Goal: Find specific page/section: Find specific page/section

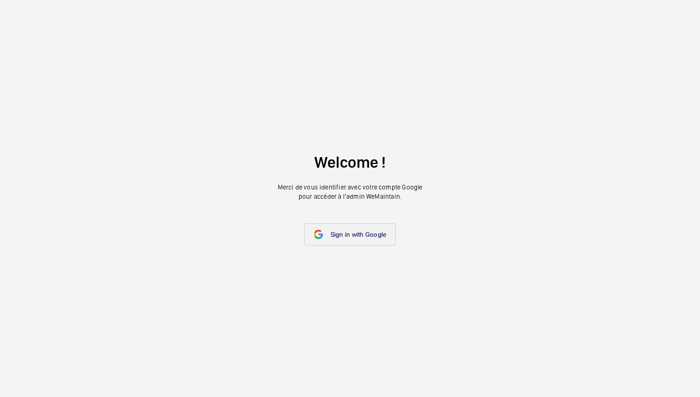
click at [358, 234] on span "Sign in with Google" at bounding box center [358, 234] width 56 height 7
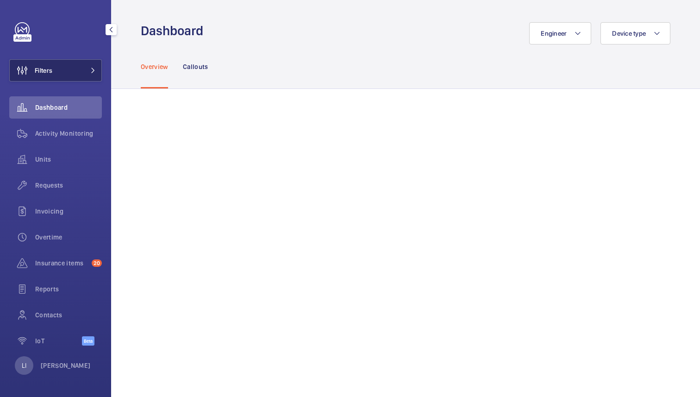
click at [80, 71] on button "Filters" at bounding box center [55, 70] width 93 height 22
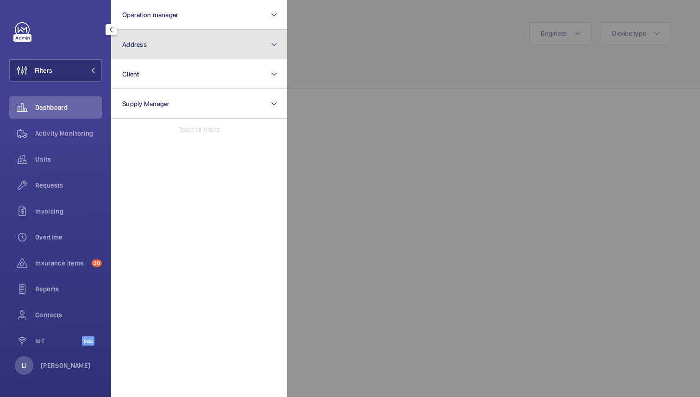
click at [224, 35] on button "Address" at bounding box center [199, 45] width 176 height 30
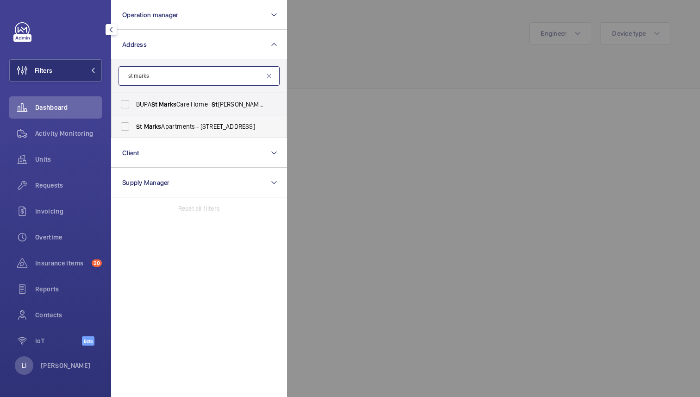
type input "st marks"
click at [184, 125] on span "St Marks Apartments - 300 City Rd, LONDON EC1V 2PW" at bounding box center [199, 126] width 127 height 9
click at [134, 125] on input "St Marks Apartments - 300 City Rd, LONDON EC1V 2PW" at bounding box center [125, 126] width 19 height 19
checkbox input "true"
click at [398, 81] on div at bounding box center [637, 198] width 700 height 397
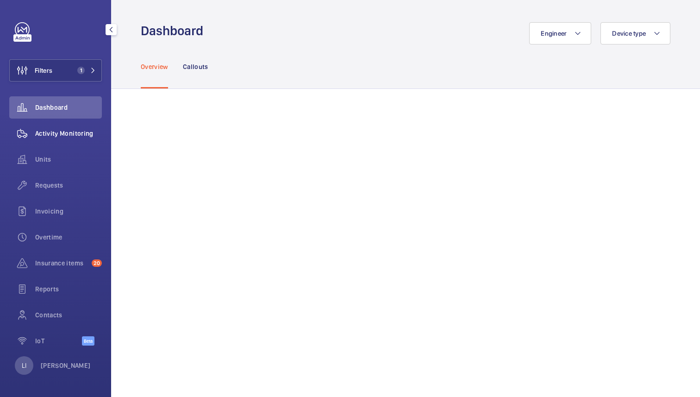
click at [48, 133] on span "Activity Monitoring" at bounding box center [68, 133] width 67 height 9
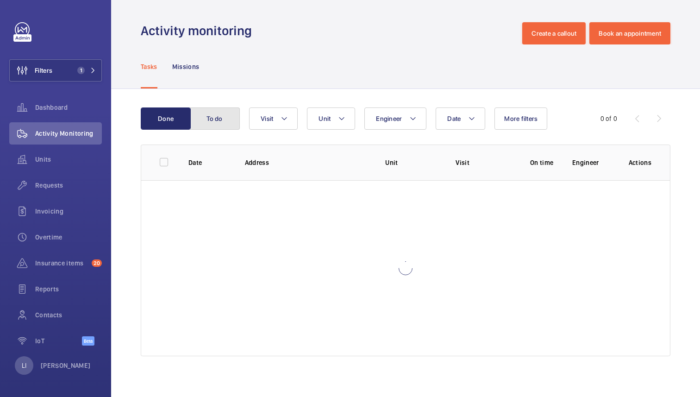
click at [212, 120] on button "To do" at bounding box center [215, 118] width 50 height 22
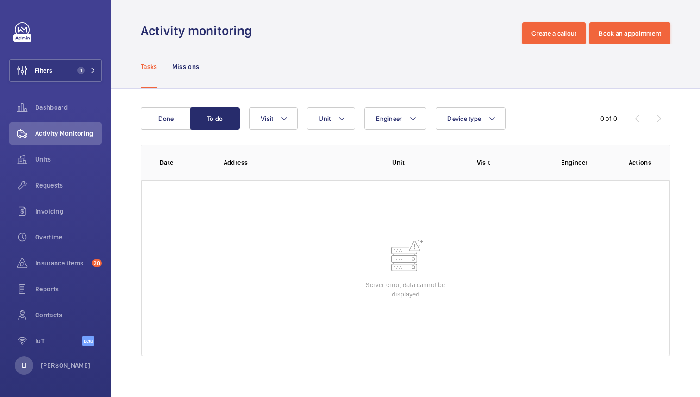
click at [172, 134] on wm-front-table "Done To do Engineer Unit Device type Visit 0 of 0 Date Address Unit Visit Engin…" at bounding box center [406, 231] width 530 height 249
click at [171, 116] on button "Done" at bounding box center [166, 118] width 50 height 22
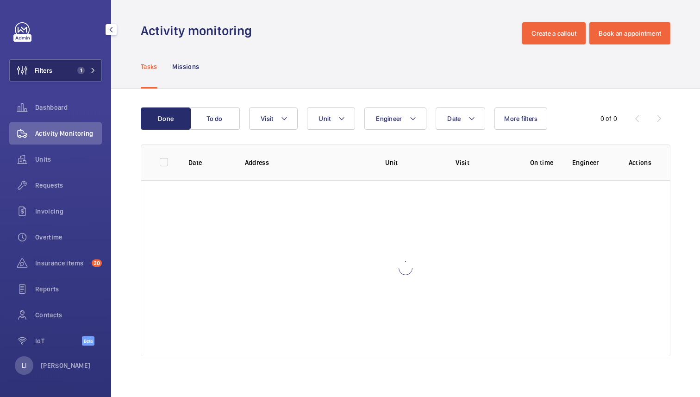
click at [90, 72] on mat-icon at bounding box center [93, 71] width 6 height 6
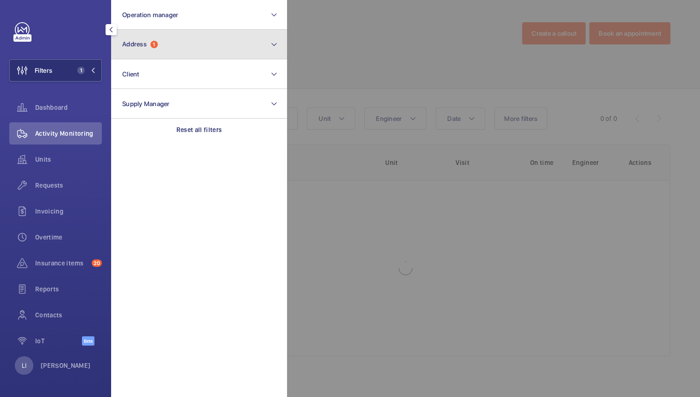
click at [148, 52] on button "Address 1" at bounding box center [199, 45] width 176 height 30
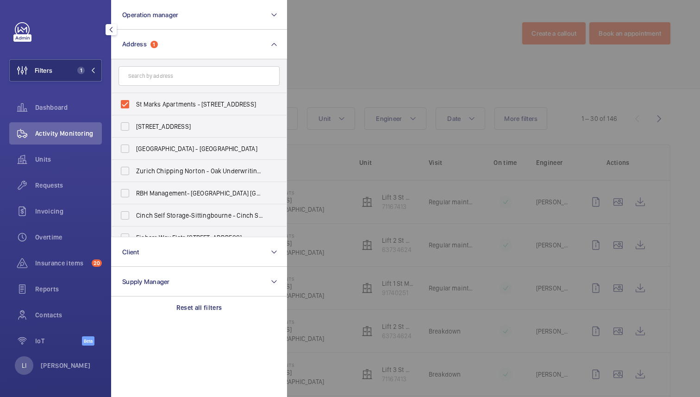
click at [336, 72] on div at bounding box center [637, 198] width 700 height 397
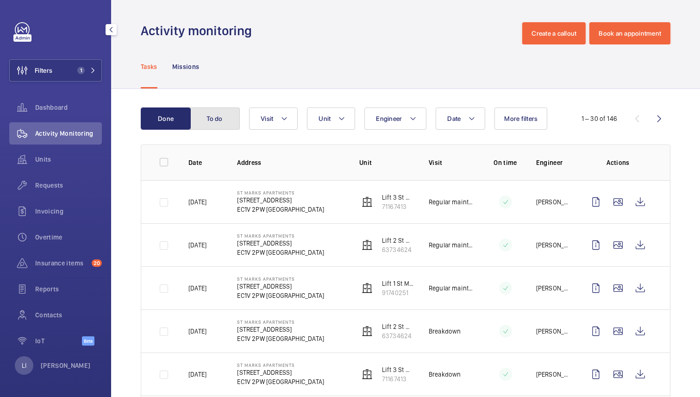
click at [221, 120] on button "To do" at bounding box center [215, 118] width 50 height 22
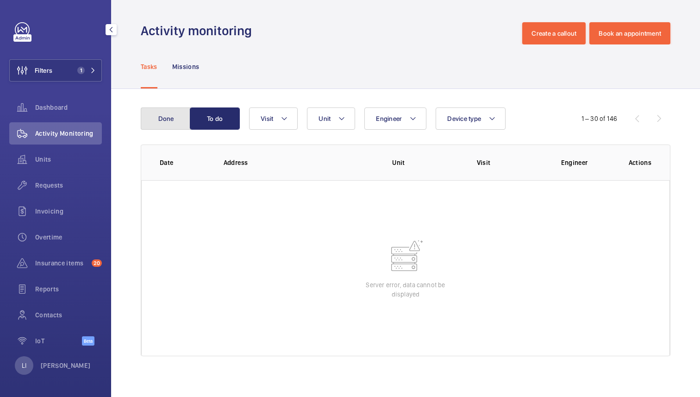
click at [167, 116] on button "Done" at bounding box center [166, 118] width 50 height 22
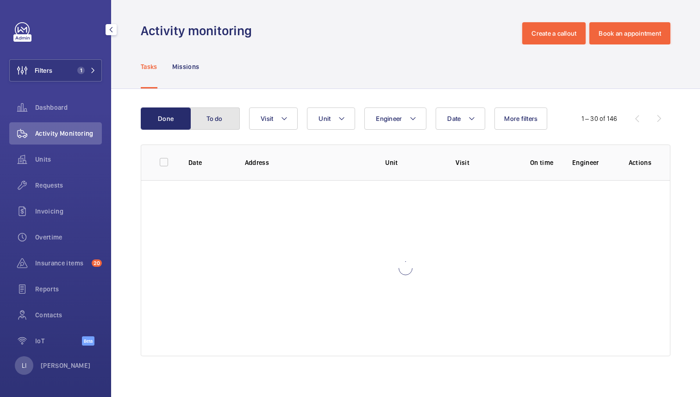
click at [209, 123] on button "To do" at bounding box center [215, 118] width 50 height 22
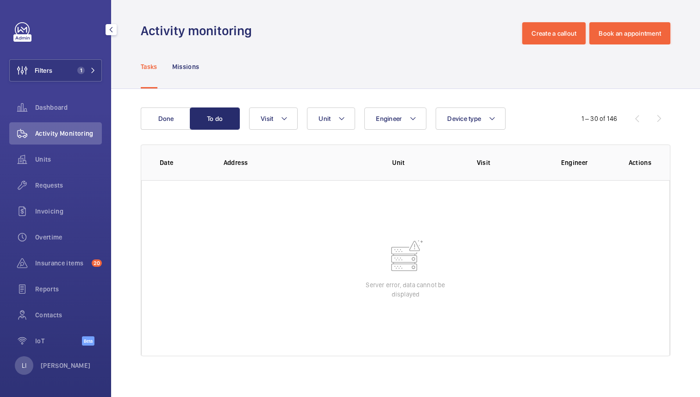
click at [326, 33] on div "Activity monitoring Create a callout Book an appointment" at bounding box center [406, 33] width 530 height 22
click at [280, 48] on div "Tasks Missions" at bounding box center [406, 66] width 530 height 44
click at [189, 62] on p "Missions" at bounding box center [185, 66] width 27 height 9
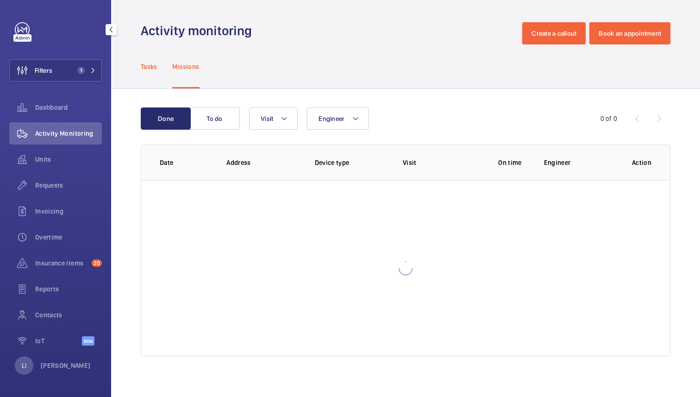
click at [150, 69] on p "Tasks" at bounding box center [149, 66] width 17 height 9
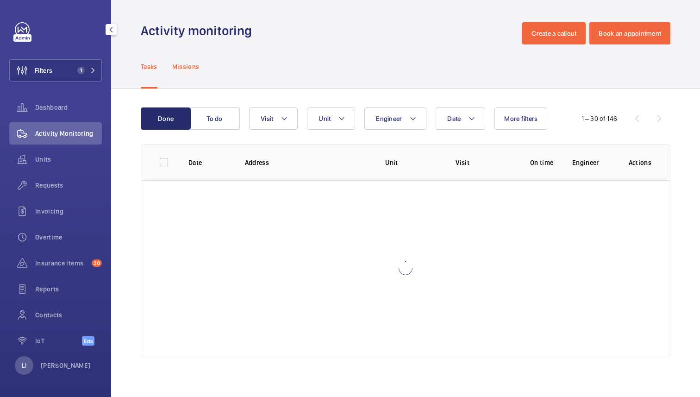
click at [183, 71] on div "Missions" at bounding box center [185, 66] width 27 height 44
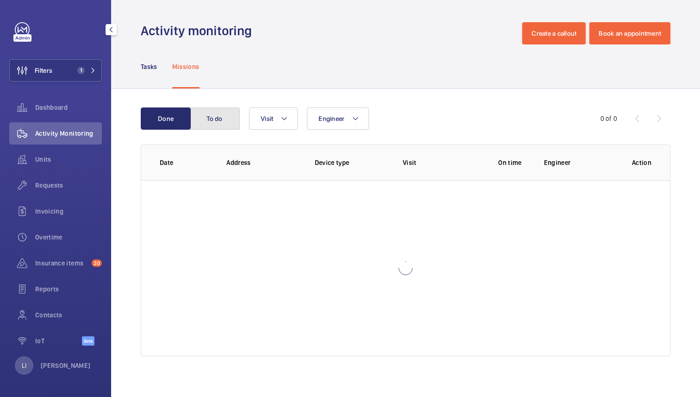
click at [207, 119] on button "To do" at bounding box center [215, 118] width 50 height 22
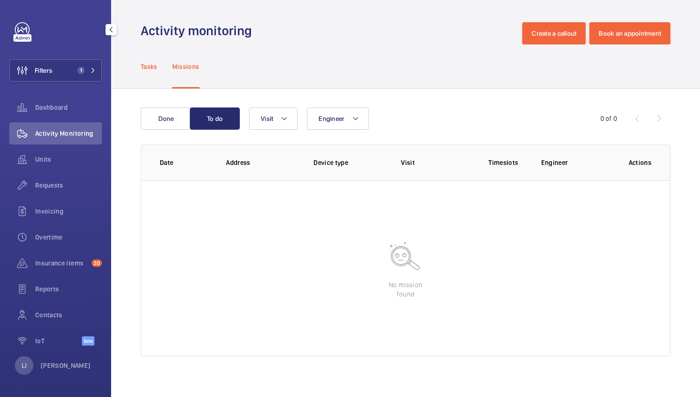
click at [148, 65] on p "Tasks" at bounding box center [149, 66] width 17 height 9
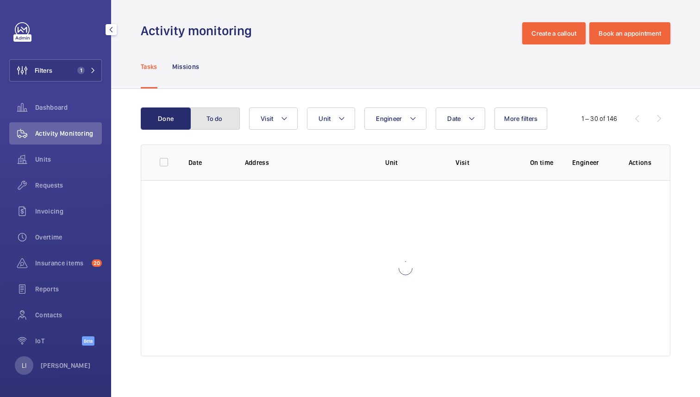
click at [218, 118] on button "To do" at bounding box center [215, 118] width 50 height 22
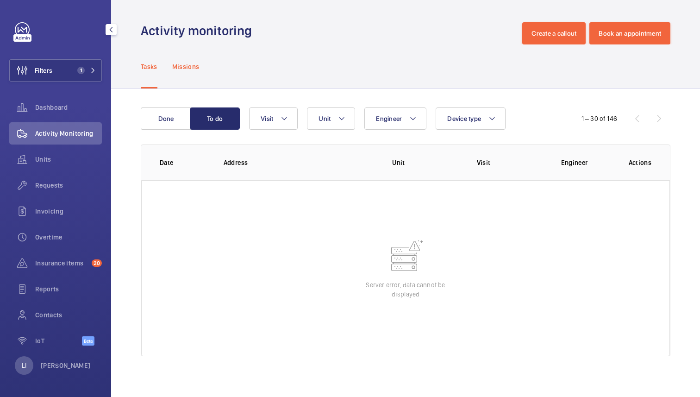
click at [189, 64] on p "Missions" at bounding box center [185, 66] width 27 height 9
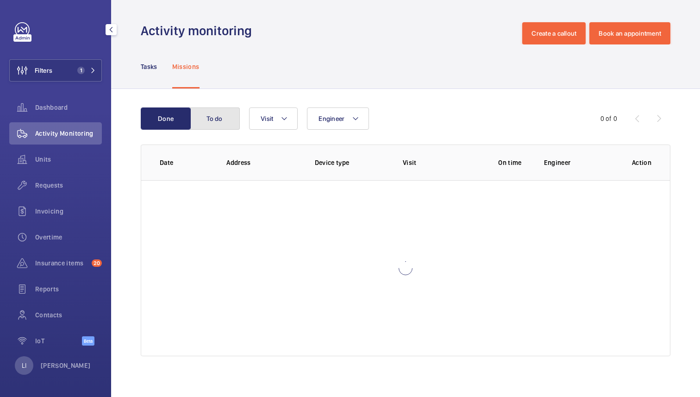
click at [228, 116] on button "To do" at bounding box center [215, 118] width 50 height 22
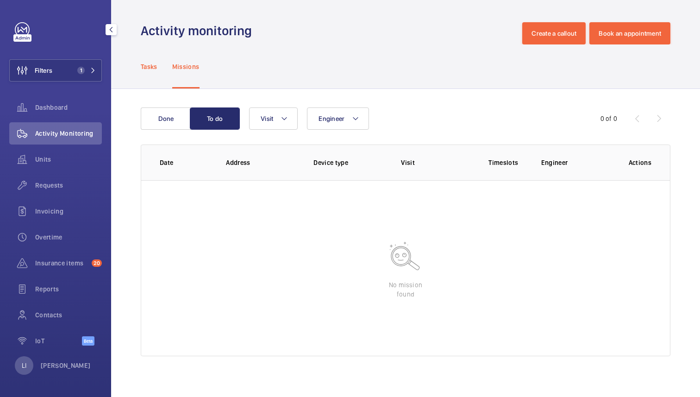
click at [145, 68] on p "Tasks" at bounding box center [149, 66] width 17 height 9
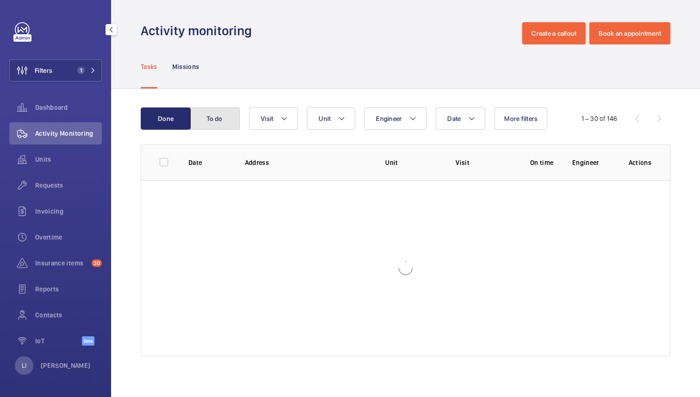
click at [215, 118] on button "To do" at bounding box center [215, 118] width 50 height 22
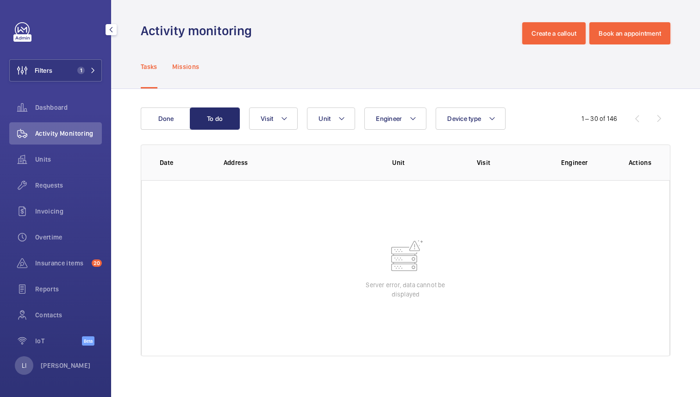
click at [186, 68] on p "Missions" at bounding box center [185, 66] width 27 height 9
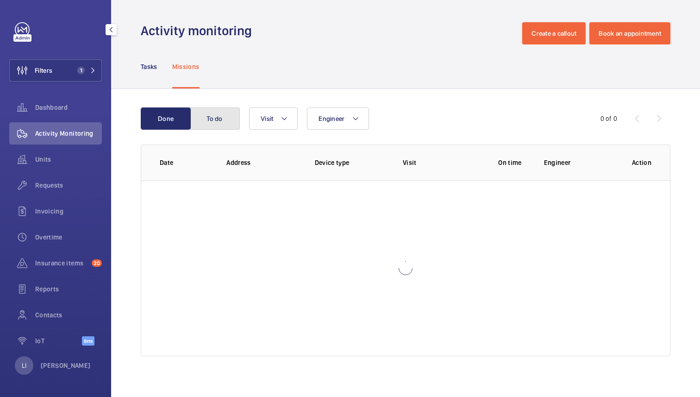
click at [217, 117] on button "To do" at bounding box center [215, 118] width 50 height 22
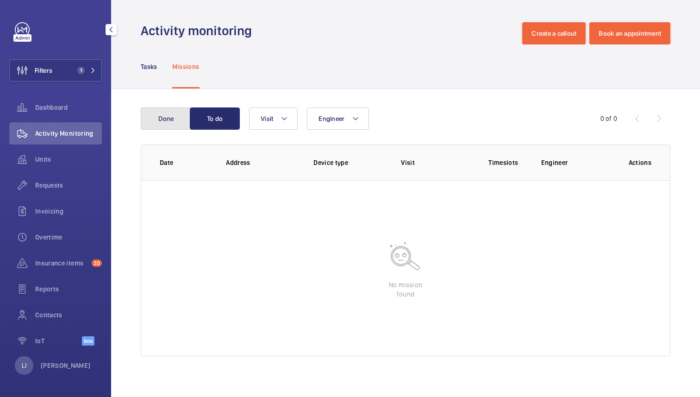
click at [174, 119] on button "Done" at bounding box center [166, 118] width 50 height 22
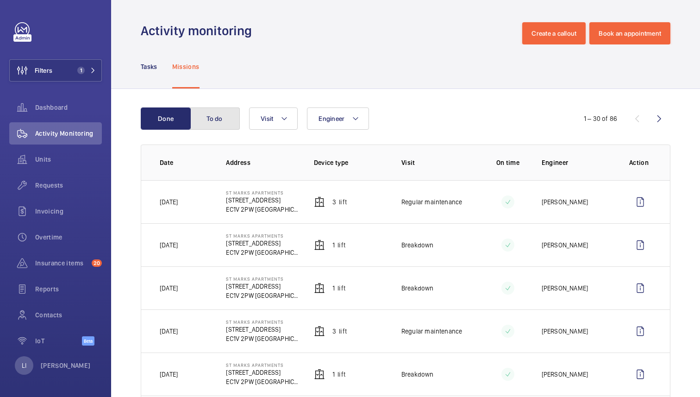
click at [214, 116] on button "To do" at bounding box center [215, 118] width 50 height 22
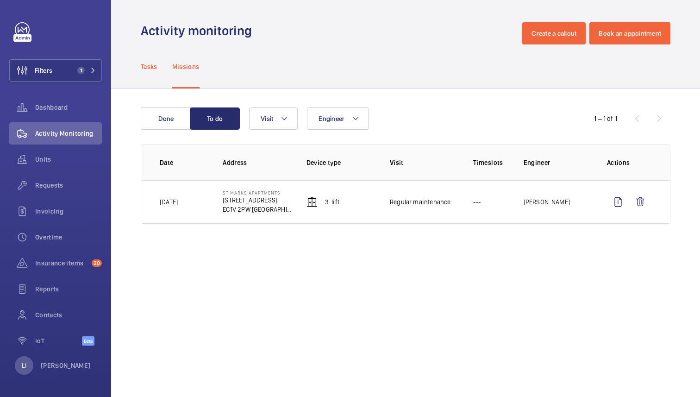
click at [149, 66] on p "Tasks" at bounding box center [149, 66] width 17 height 9
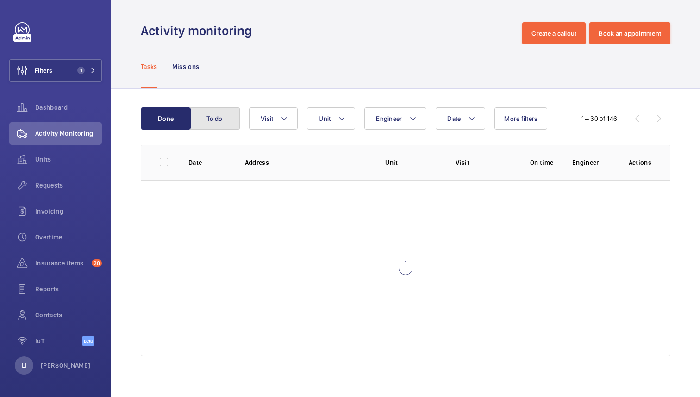
click at [210, 115] on button "To do" at bounding box center [215, 118] width 50 height 22
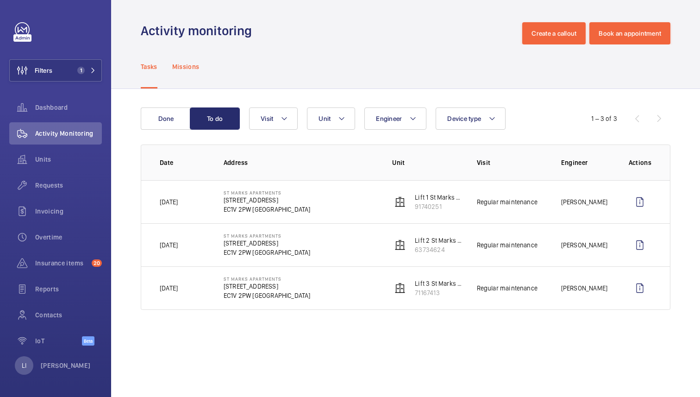
click at [196, 68] on p "Missions" at bounding box center [185, 66] width 27 height 9
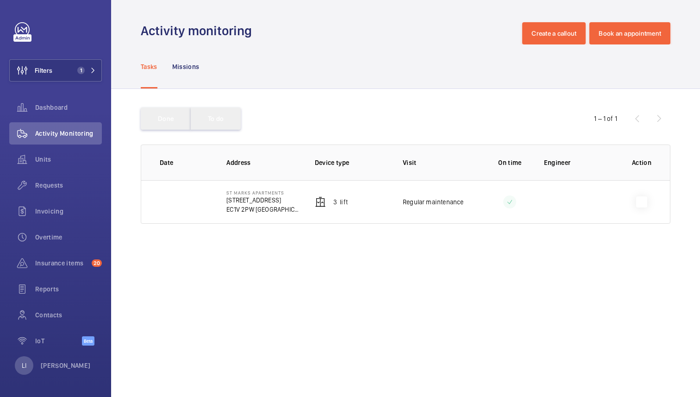
click at [294, 108] on div "Engineer Visit" at bounding box center [404, 118] width 309 height 22
click at [185, 70] on p "Missions" at bounding box center [185, 66] width 27 height 9
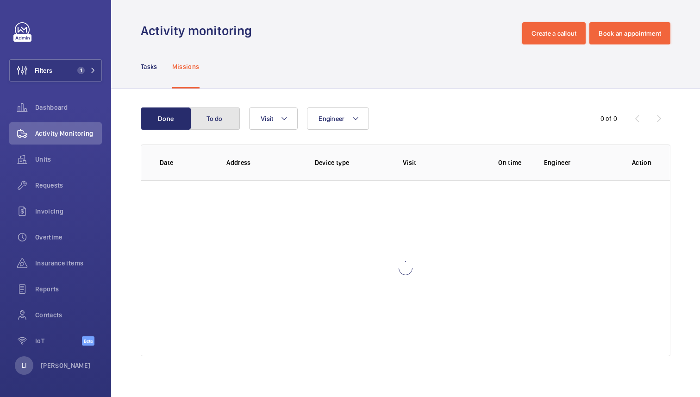
click at [221, 118] on button "To do" at bounding box center [215, 118] width 50 height 22
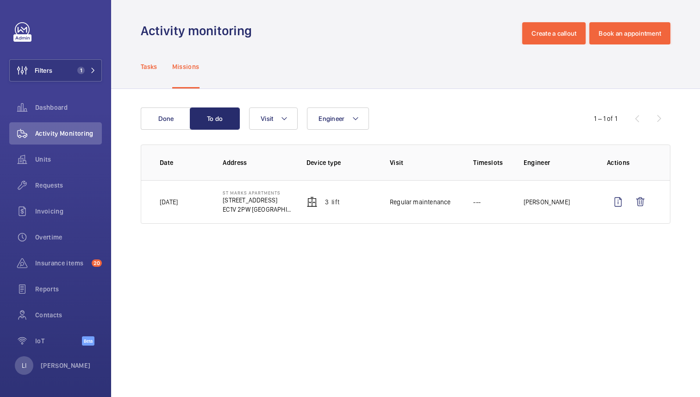
click at [154, 65] on p "Tasks" at bounding box center [149, 66] width 17 height 9
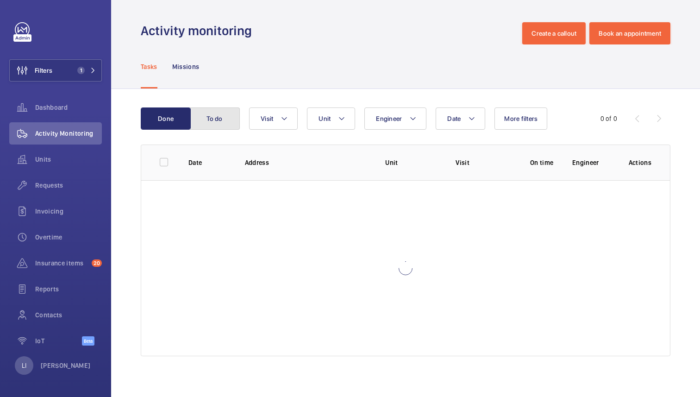
click at [227, 114] on button "To do" at bounding box center [215, 118] width 50 height 22
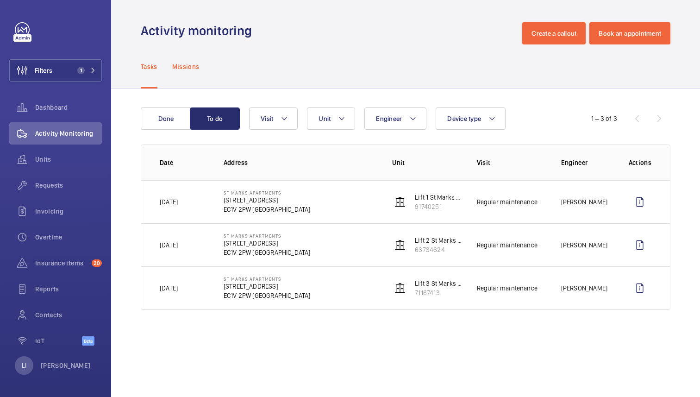
click at [186, 70] on p "Missions" at bounding box center [185, 66] width 27 height 9
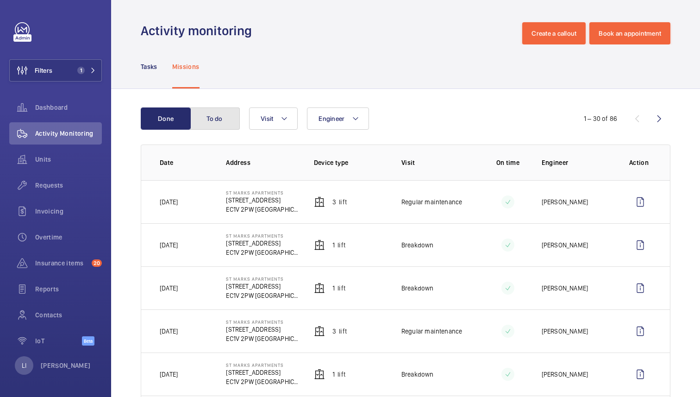
click at [220, 117] on button "To do" at bounding box center [215, 118] width 50 height 22
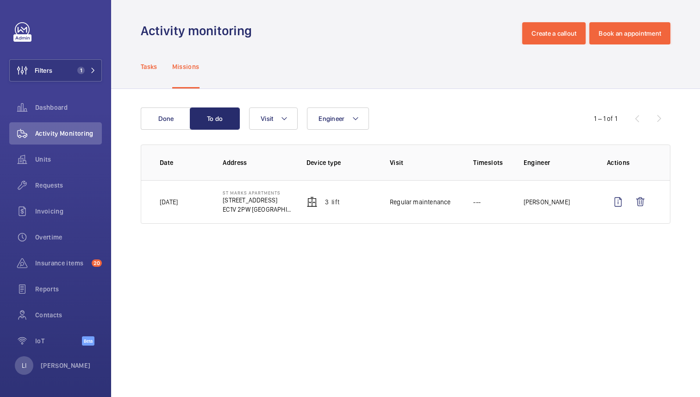
click at [150, 62] on p "Tasks" at bounding box center [149, 66] width 17 height 9
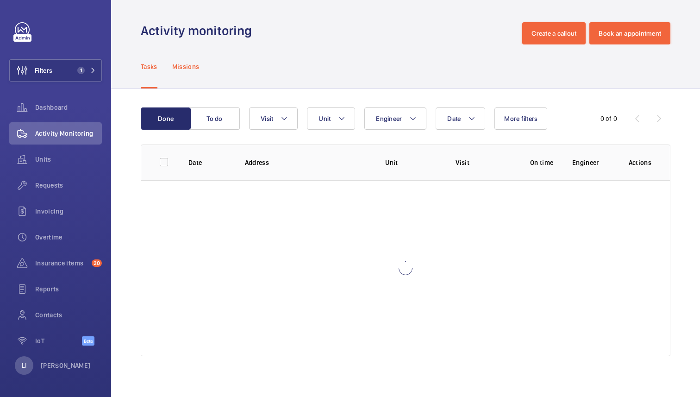
click at [187, 69] on p "Missions" at bounding box center [185, 66] width 27 height 9
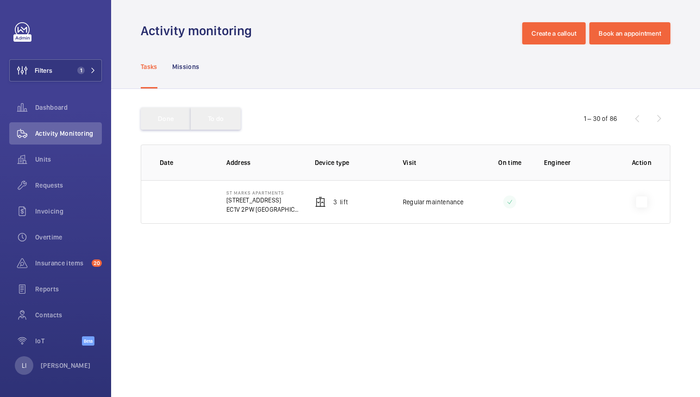
click at [216, 118] on button "To do" at bounding box center [216, 118] width 50 height 22
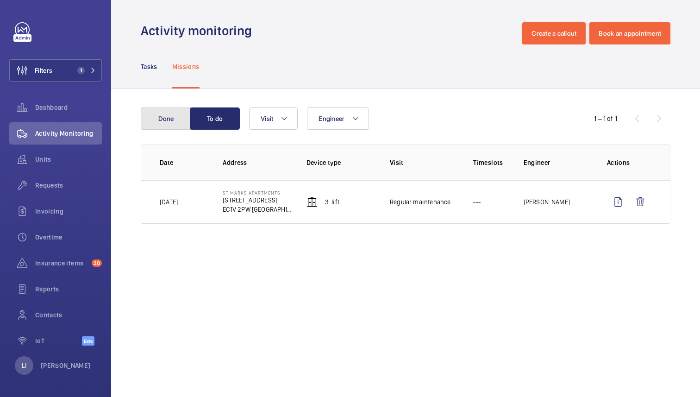
click at [174, 116] on button "Done" at bounding box center [166, 118] width 50 height 22
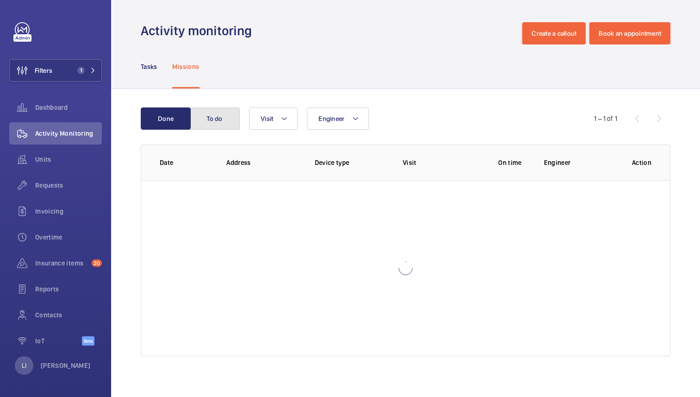
click at [217, 126] on button "To do" at bounding box center [215, 118] width 50 height 22
click at [145, 68] on p "Tasks" at bounding box center [149, 66] width 17 height 9
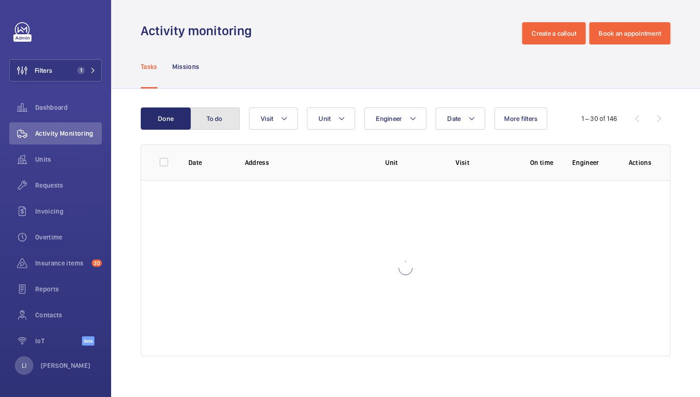
click at [222, 124] on button "To do" at bounding box center [215, 118] width 50 height 22
